Goal: Task Accomplishment & Management: Manage account settings

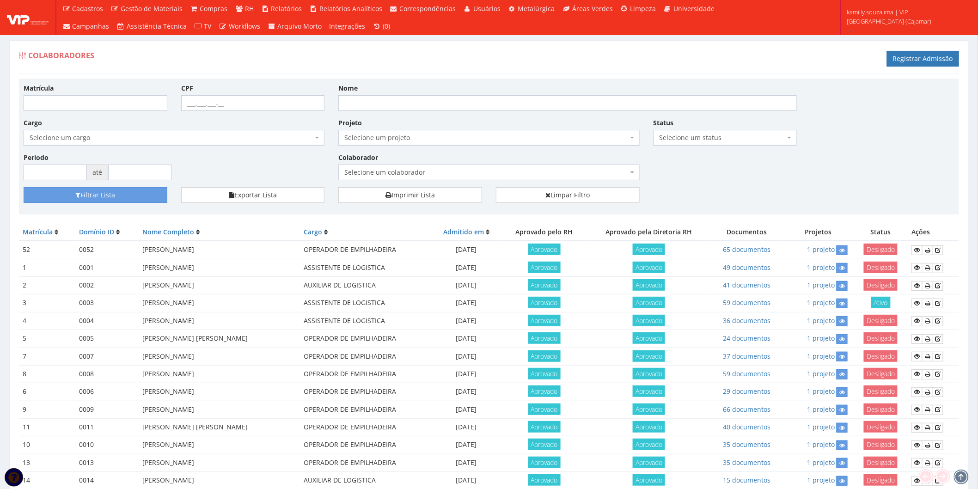
click at [453, 178] on span "Selecione um colaborador" at bounding box center [488, 173] width 301 height 16
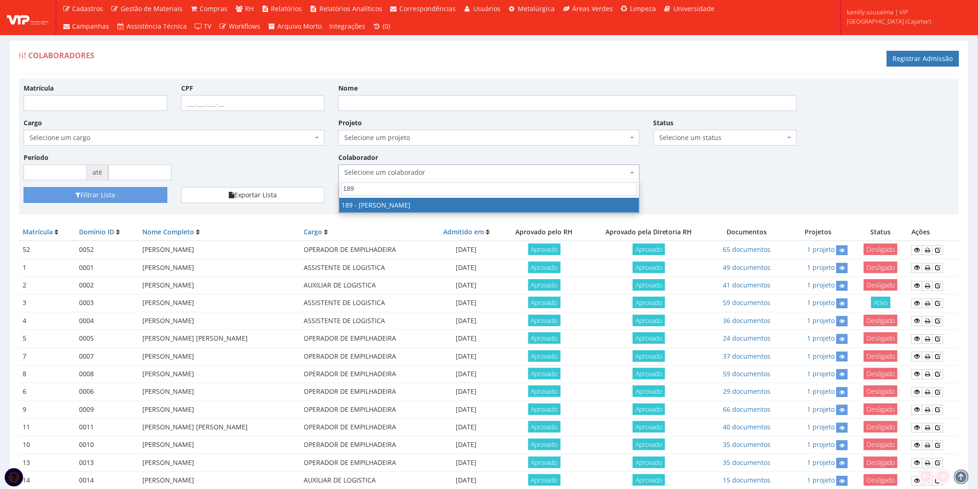
type input "189"
select select "4087"
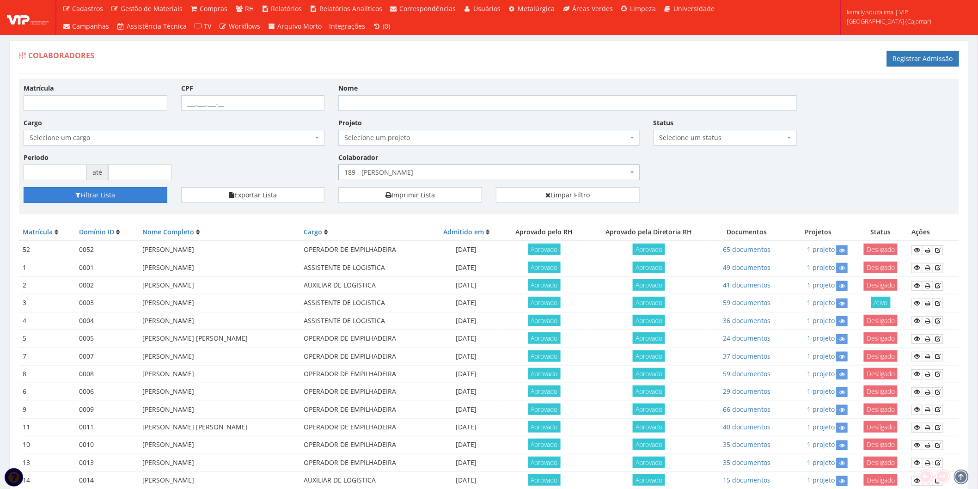
click at [91, 195] on button "Filtrar Lista" at bounding box center [96, 195] width 144 height 16
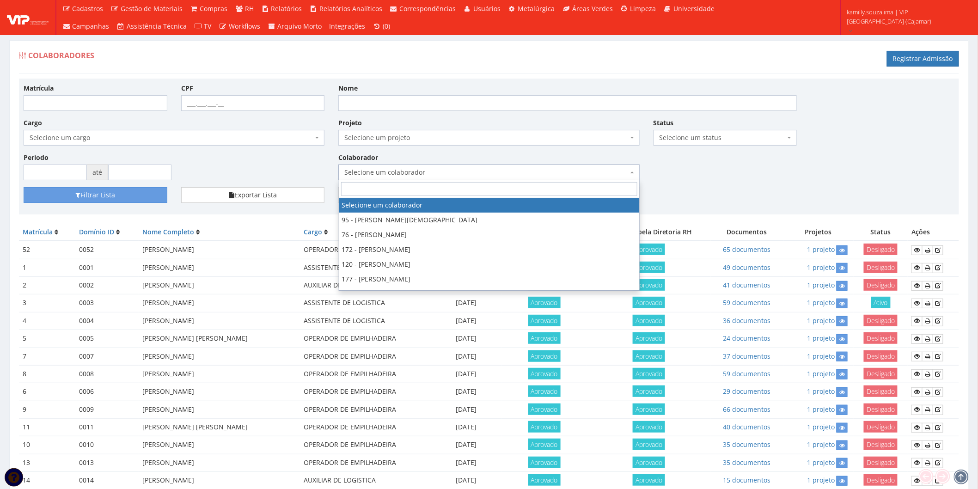
drag, startPoint x: 450, startPoint y: 171, endPoint x: 453, endPoint y: 123, distance: 47.7
click at [452, 130] on div "Matrícula CPF Nome Cargo Selecione um cargo G1046 D0029 - 4110-05 - AGENTE DE A…" at bounding box center [489, 135] width 945 height 104
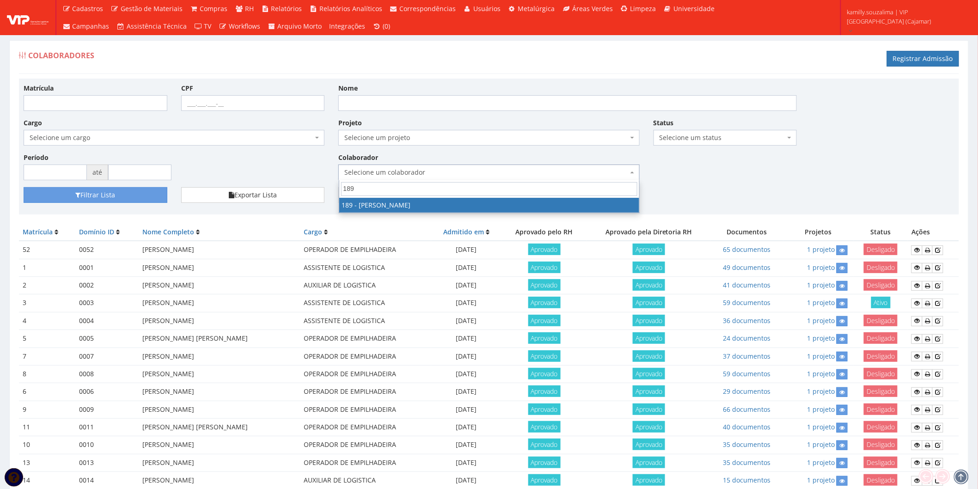
type input "189"
select select "4087"
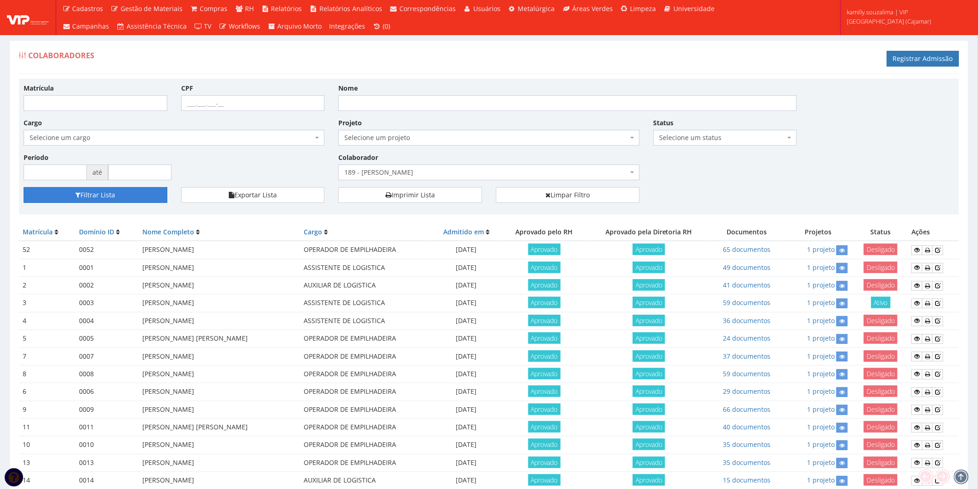
click at [145, 197] on button "Filtrar Lista" at bounding box center [96, 195] width 144 height 16
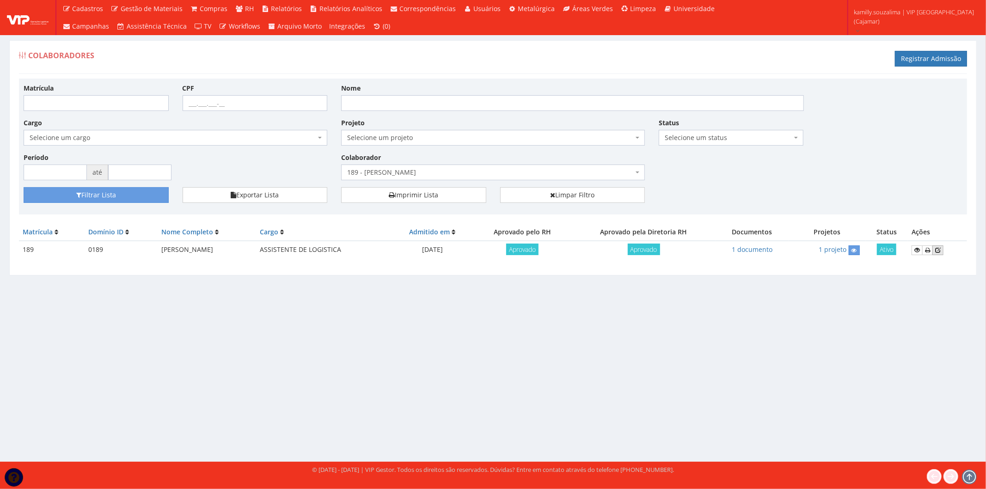
click at [944, 251] on link at bounding box center [938, 251] width 11 height 10
click at [435, 167] on span "189 - [PERSON_NAME]" at bounding box center [493, 173] width 304 height 16
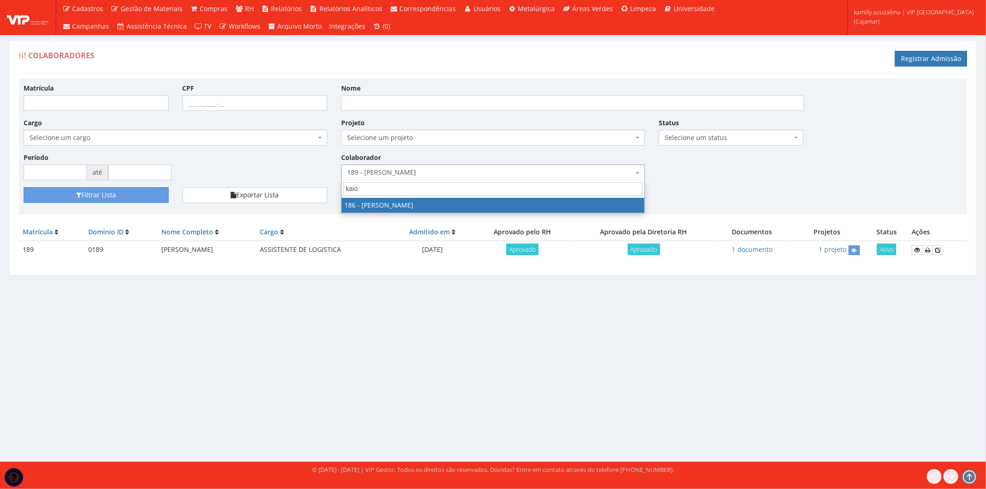
type input "kaio"
drag, startPoint x: 451, startPoint y: 202, endPoint x: 164, endPoint y: 206, distance: 287.2
select select "4084"
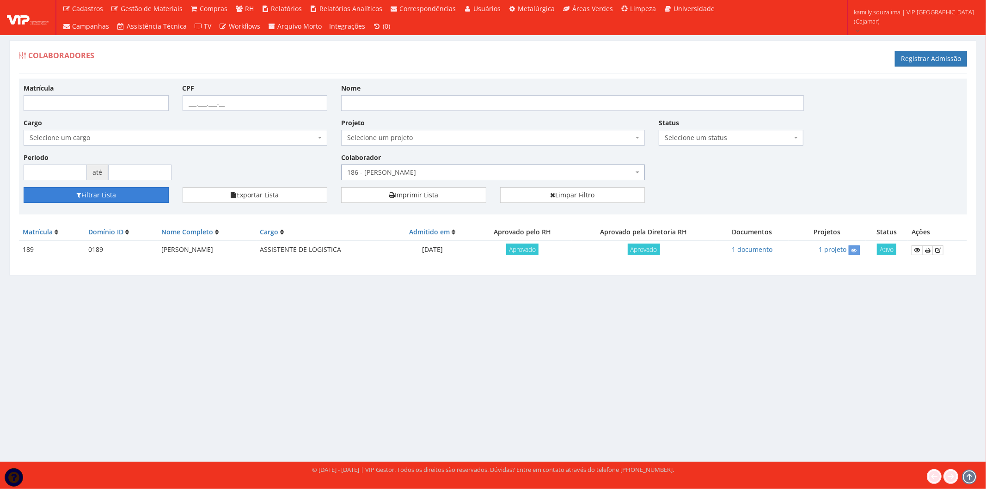
click at [158, 192] on button "Filtrar Lista" at bounding box center [96, 195] width 145 height 16
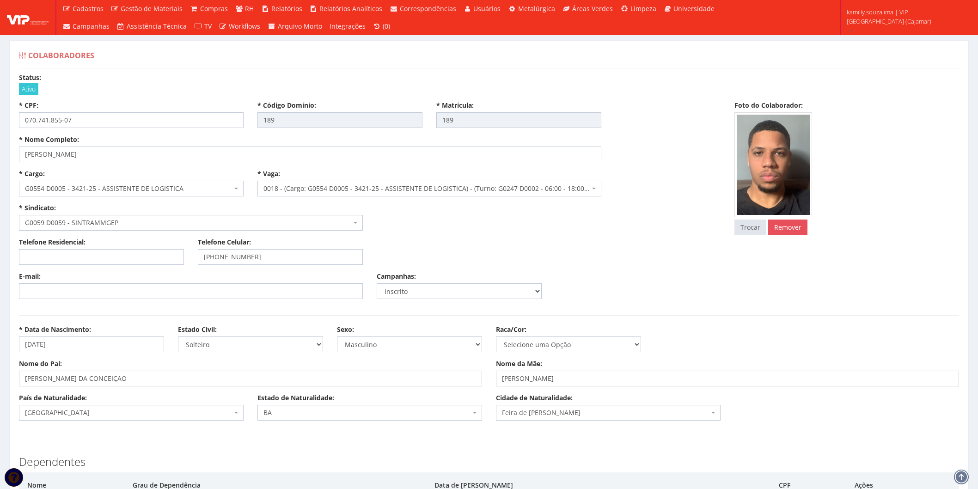
select select
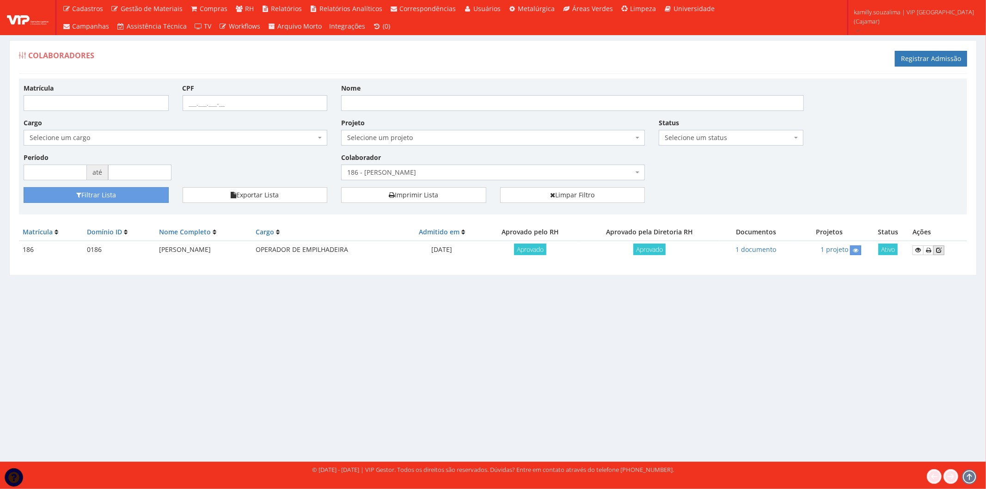
click at [945, 248] on link at bounding box center [938, 251] width 11 height 10
click at [945, 247] on link at bounding box center [938, 251] width 11 height 10
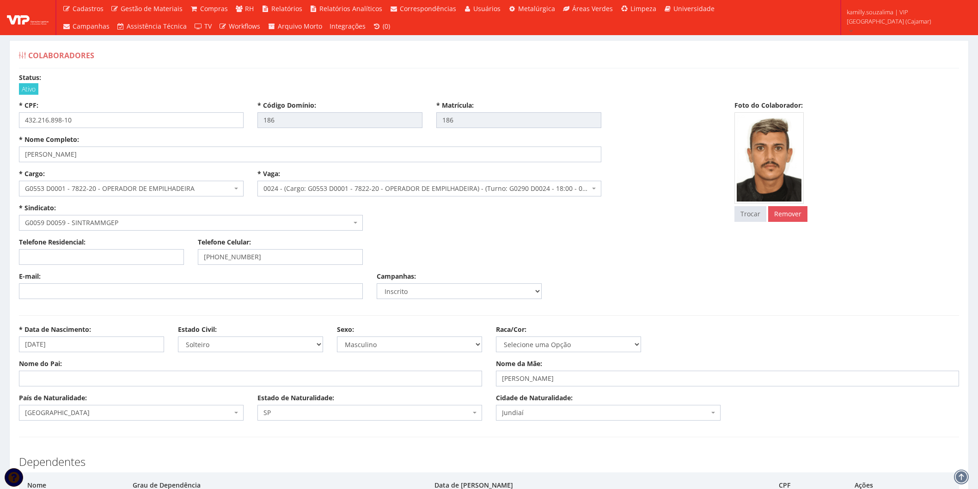
select select
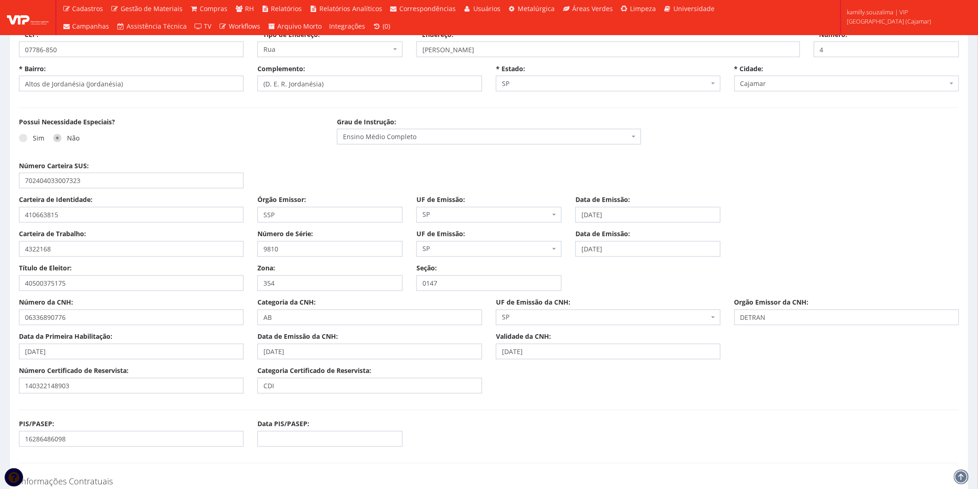
scroll to position [411, 0]
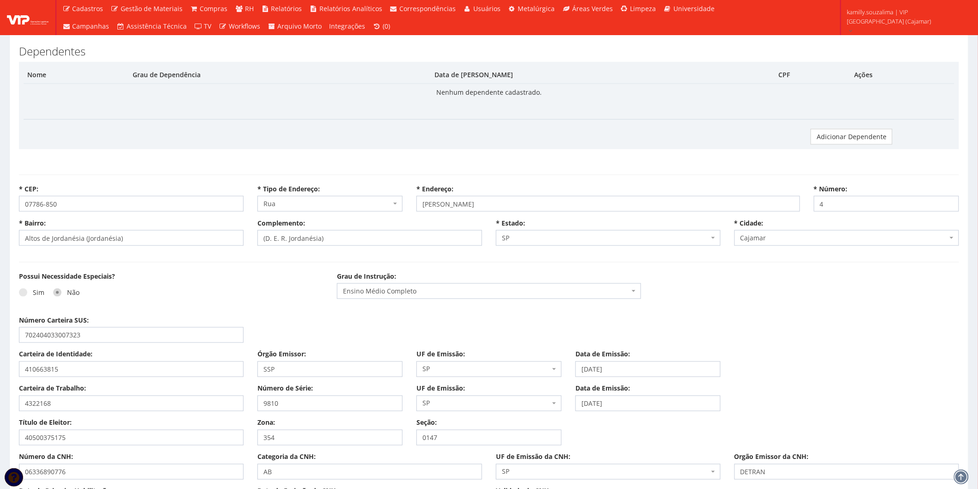
click at [777, 308] on div "Possui Necessidade Especiais? Sim Não Grau de Instrução: Selecione uma Opção En…" at bounding box center [489, 294] width 954 height 44
